Goal: Check status: Check status

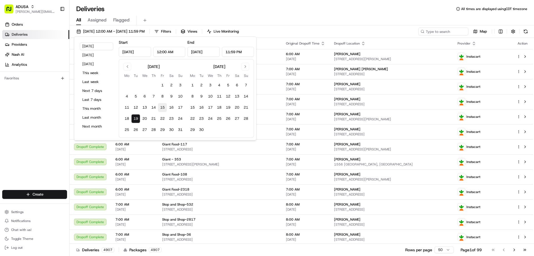
click at [164, 108] on button "15" at bounding box center [162, 107] width 9 height 9
type input "[DATE]"
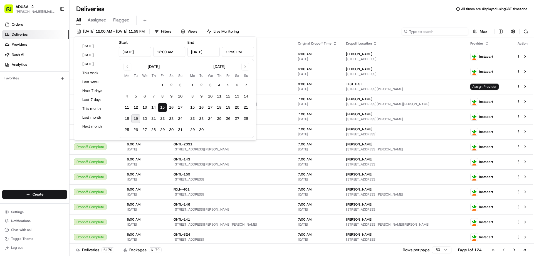
click at [428, 31] on input at bounding box center [435, 32] width 67 height 8
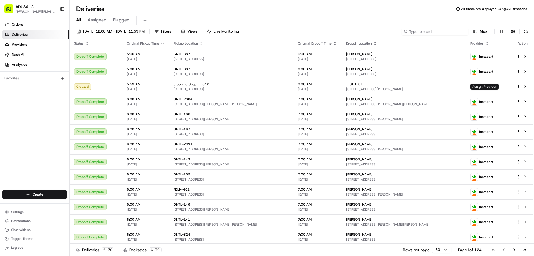
paste input "m701352837"
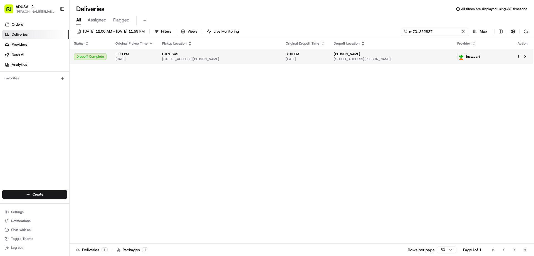
type input "m701352837"
click at [352, 58] on span "[STREET_ADDRESS][PERSON_NAME]" at bounding box center [391, 59] width 115 height 4
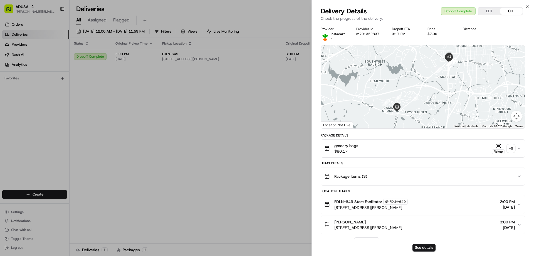
click at [498, 145] on icon "button" at bounding box center [499, 146] width 6 height 6
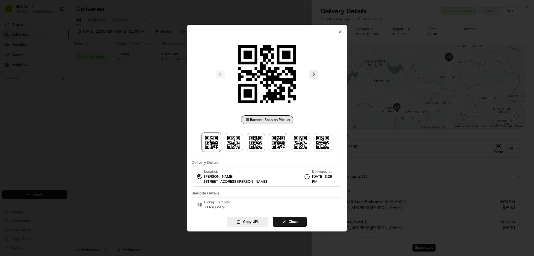
click at [398, 142] on div at bounding box center [267, 128] width 534 height 256
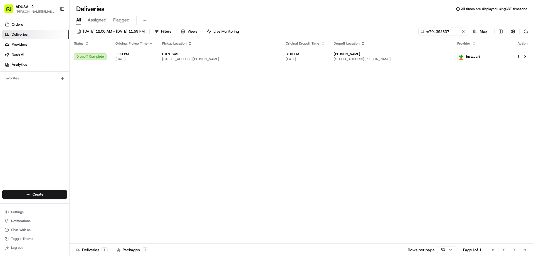
drag, startPoint x: 275, startPoint y: 115, endPoint x: 275, endPoint y: 80, distance: 35.1
click at [101, 30] on span "[DATE] 12:00 AM - [DATE] 11:59 PM" at bounding box center [113, 31] width 61 height 5
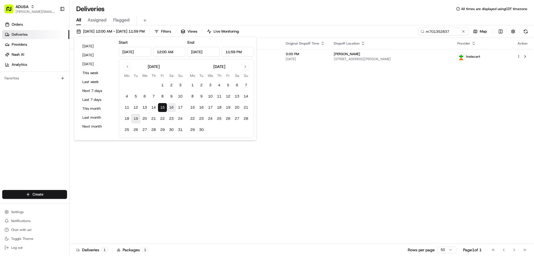
click at [171, 106] on button "16" at bounding box center [171, 107] width 9 height 9
type input "[DATE]"
click at [170, 107] on button "16" at bounding box center [171, 107] width 9 height 9
type input "[DATE]"
click at [170, 107] on button "16" at bounding box center [171, 107] width 9 height 9
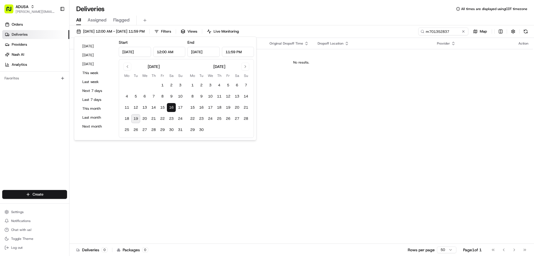
drag, startPoint x: 464, startPoint y: 31, endPoint x: 440, endPoint y: 35, distance: 23.6
click at [462, 32] on button at bounding box center [464, 32] width 6 height 6
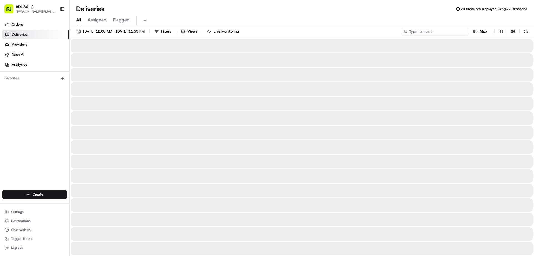
paste input "m707436072"
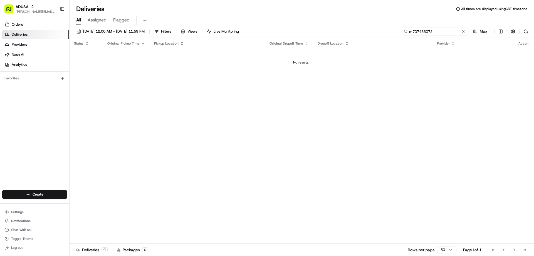
type input "m707436072"
click at [103, 32] on span "[DATE] 12:00 AM - [DATE] 11:59 PM" at bounding box center [113, 31] width 61 height 5
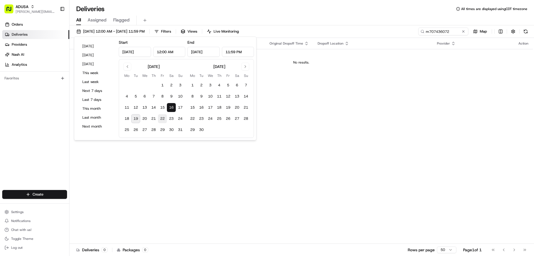
click at [161, 118] on button "22" at bounding box center [162, 118] width 9 height 9
type input "[DATE]"
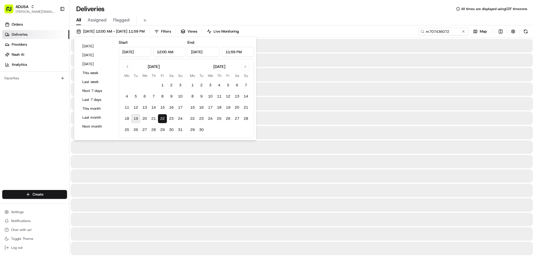
click at [161, 118] on button "22" at bounding box center [162, 118] width 9 height 9
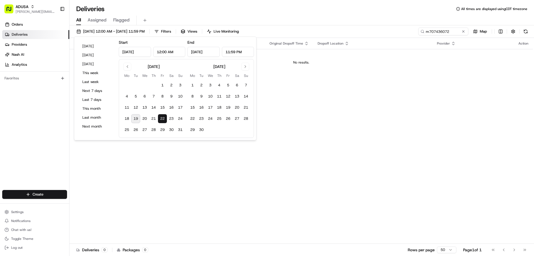
click at [161, 118] on button "22" at bounding box center [162, 118] width 9 height 9
click at [455, 27] on div "[DATE] 12:00 AM - [DATE] 11:59 PM Filters Views Live Monitoring m707436072 Map …" at bounding box center [302, 140] width 465 height 231
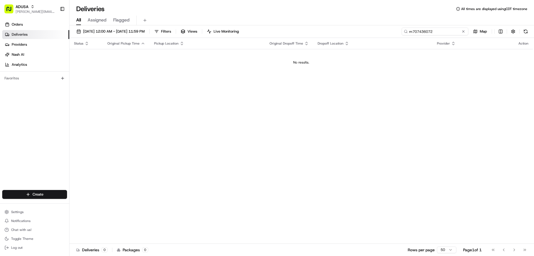
click at [454, 30] on input "m707436072" at bounding box center [435, 32] width 67 height 8
drag, startPoint x: 450, startPoint y: 30, endPoint x: 403, endPoint y: 32, distance: 47.0
click at [403, 32] on input "m707436072" at bounding box center [435, 32] width 67 height 8
drag, startPoint x: 426, startPoint y: 31, endPoint x: 381, endPoint y: 56, distance: 51.3
click at [381, 56] on td "No results." at bounding box center [301, 62] width 463 height 27
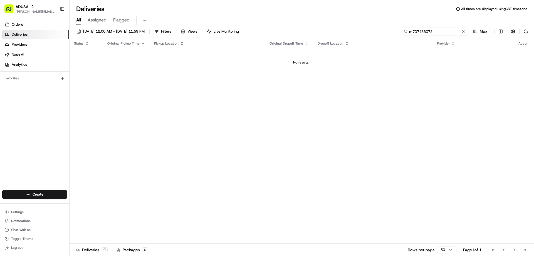
click at [465, 34] on input "m707436072" at bounding box center [435, 32] width 67 height 8
click at [463, 31] on button at bounding box center [464, 32] width 6 height 6
click at [105, 31] on span "[DATE] 12:00 AM - [DATE] 11:59 PM" at bounding box center [113, 31] width 61 height 5
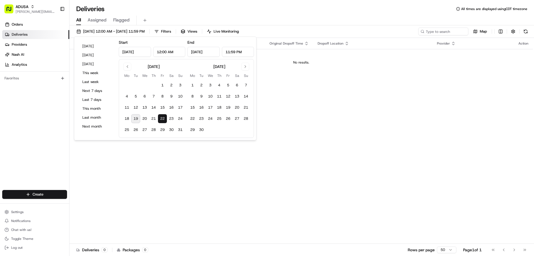
click at [161, 117] on button "22" at bounding box center [162, 118] width 9 height 9
click at [295, 133] on div "Status Original Pickup Time Pickup Location Original Dropoff Time Dropoff Locat…" at bounding box center [301, 141] width 463 height 206
